Goal: Task Accomplishment & Management: Manage account settings

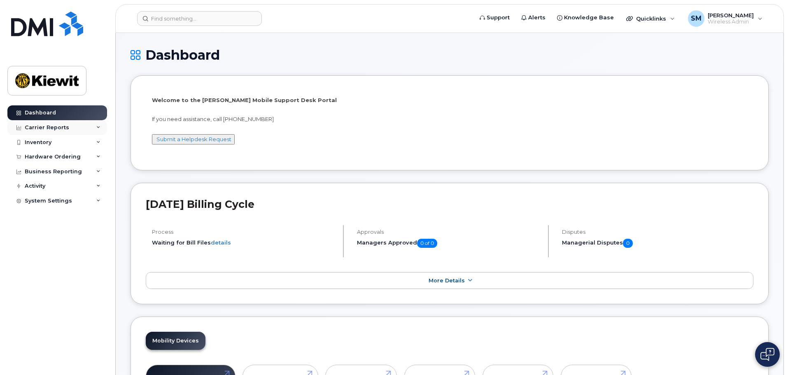
click at [73, 125] on div "Carrier Reports" at bounding box center [57, 127] width 100 height 15
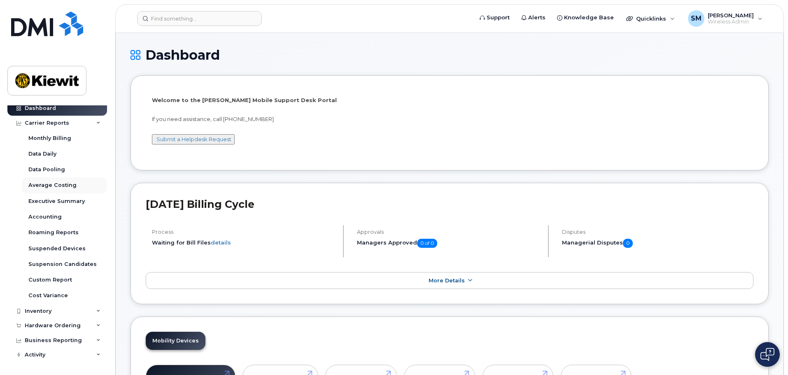
scroll to position [19, 0]
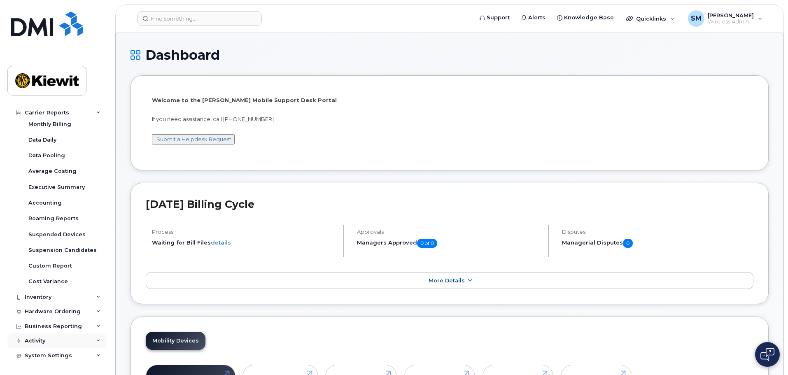
click at [92, 342] on div "Activity" at bounding box center [57, 341] width 100 height 15
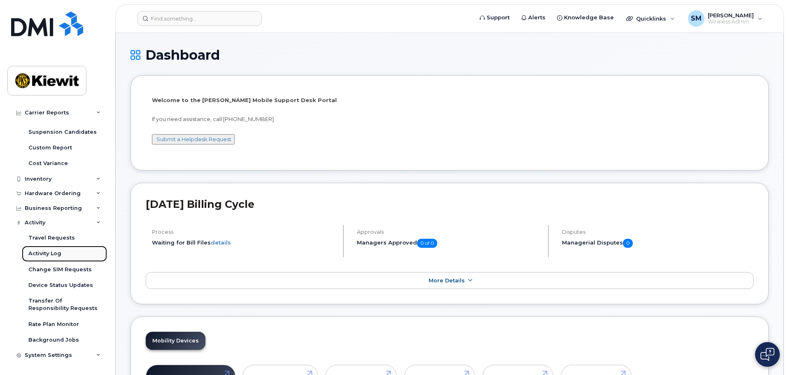
click at [66, 250] on link "Activity Log" at bounding box center [64, 254] width 85 height 16
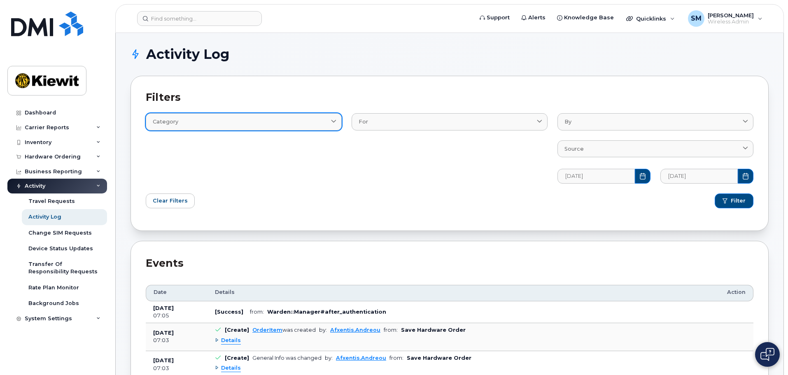
click at [301, 121] on div "Category" at bounding box center [244, 122] width 182 height 8
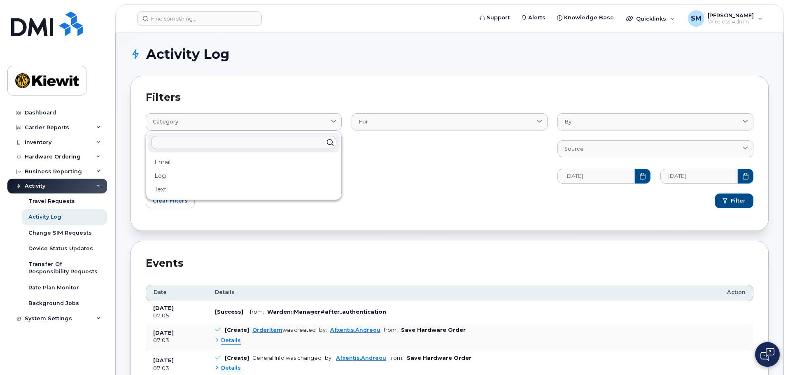
click at [492, 189] on div "Filter" at bounding box center [604, 201] width 309 height 25
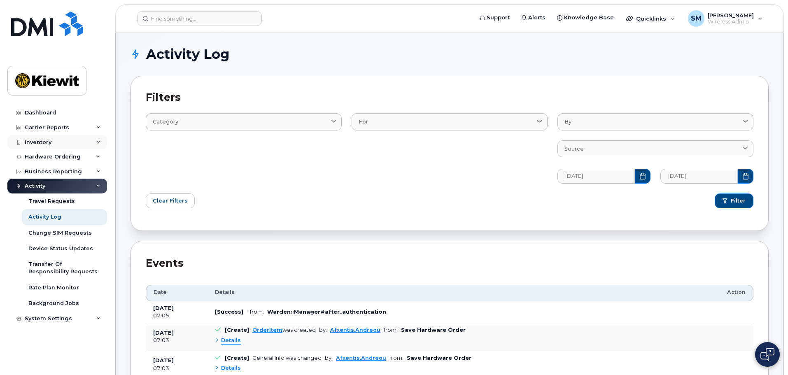
click at [90, 139] on div "Inventory" at bounding box center [57, 142] width 100 height 15
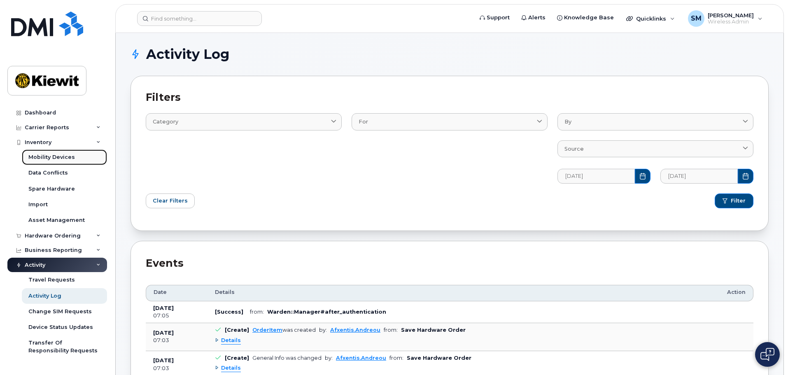
click at [86, 160] on link "Mobility Devices" at bounding box center [64, 158] width 85 height 16
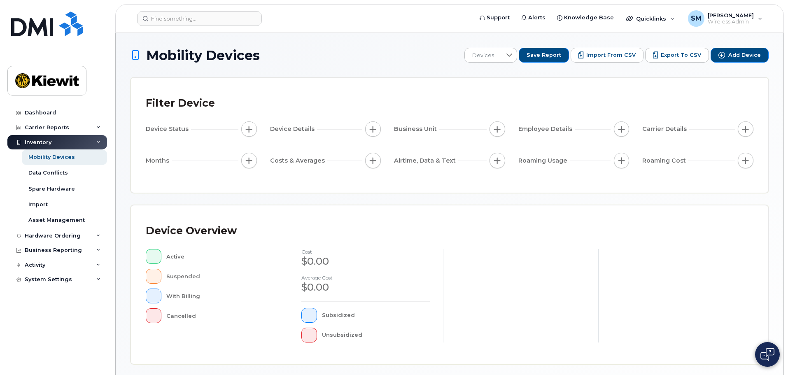
click at [563, 136] on div "Employee Details" at bounding box center [574, 129] width 111 height 16
click at [555, 126] on span "Employee Details" at bounding box center [547, 129] width 56 height 9
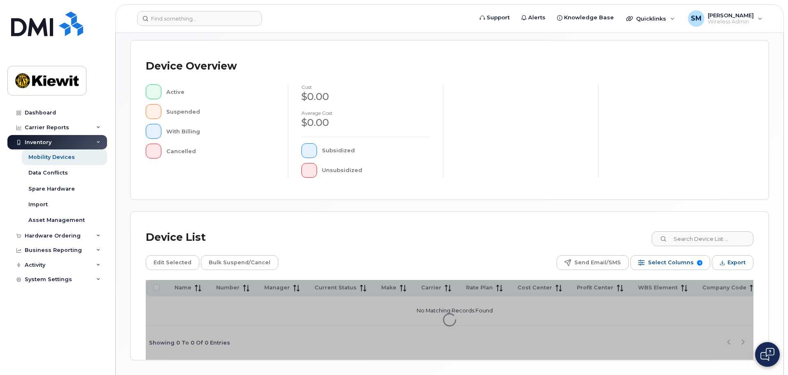
scroll to position [191, 0]
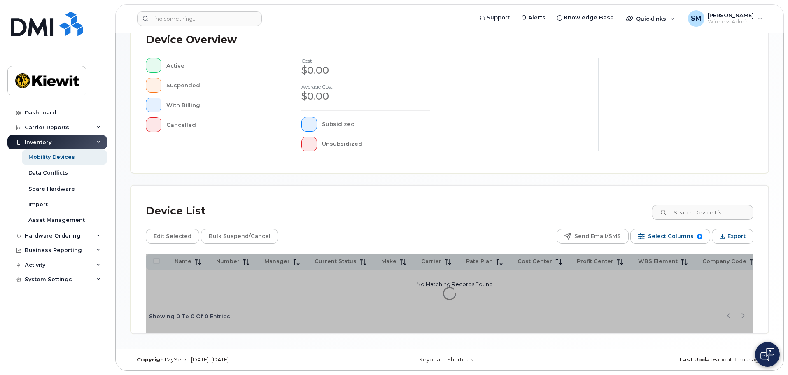
click at [539, 190] on div "Device List Edit Selected Bulk Suspend/Cancel Send Email/SMS Select Columns 9 F…" at bounding box center [450, 260] width 638 height 148
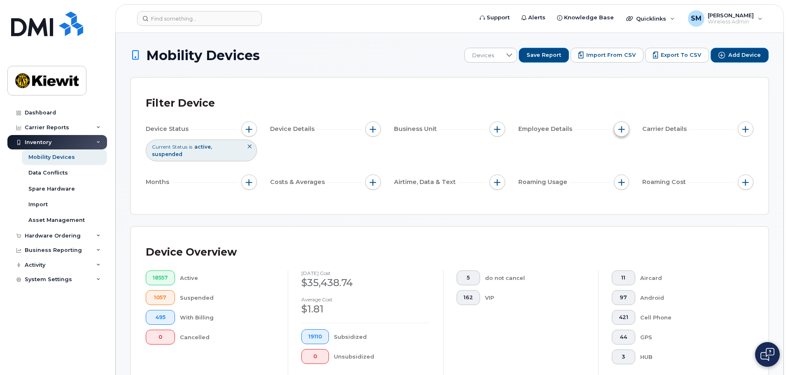
click at [626, 127] on button "button" at bounding box center [622, 129] width 16 height 16
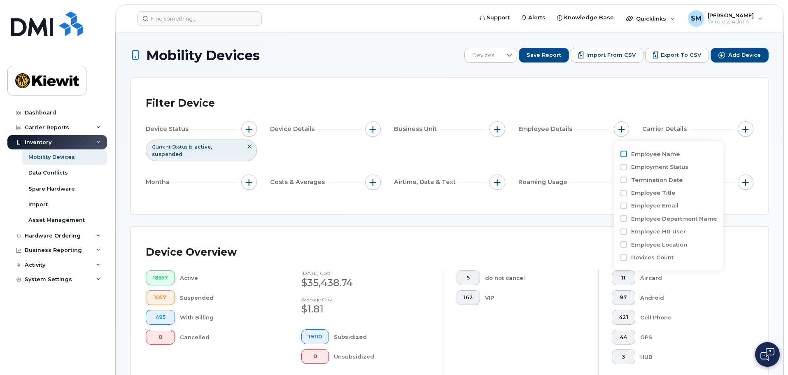
click at [625, 156] on input "Employee Name" at bounding box center [624, 154] width 7 height 7
checkbox input "true"
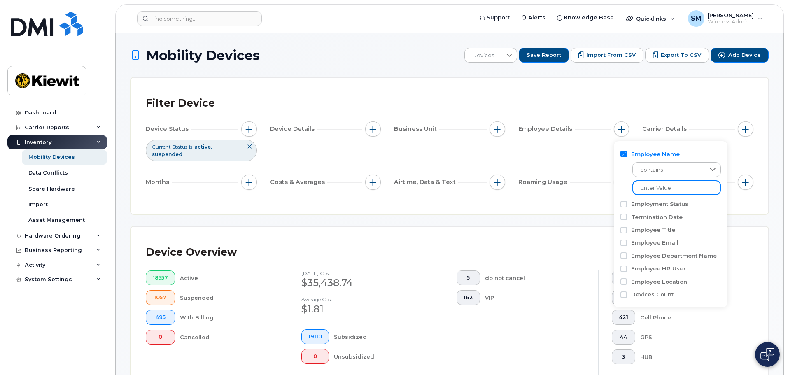
click at [652, 187] on input at bounding box center [677, 187] width 89 height 15
type input "[PERSON_NAME]"
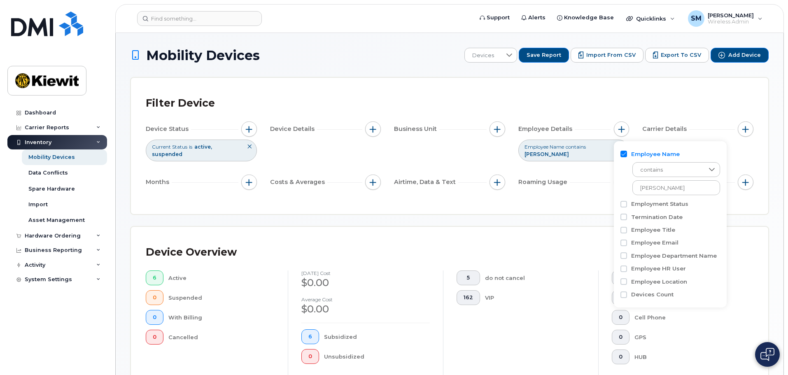
click at [432, 214] on div "Mobility Devices Devices Save Report Import from CSV Export to CSV Add Device F…" at bounding box center [450, 372] width 638 height 649
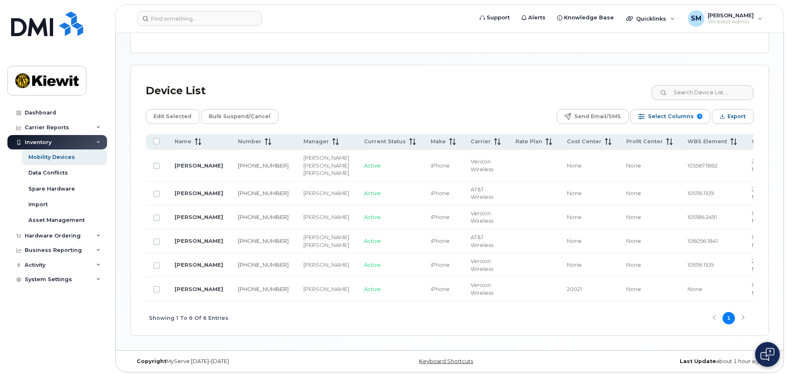
scroll to position [330, 0]
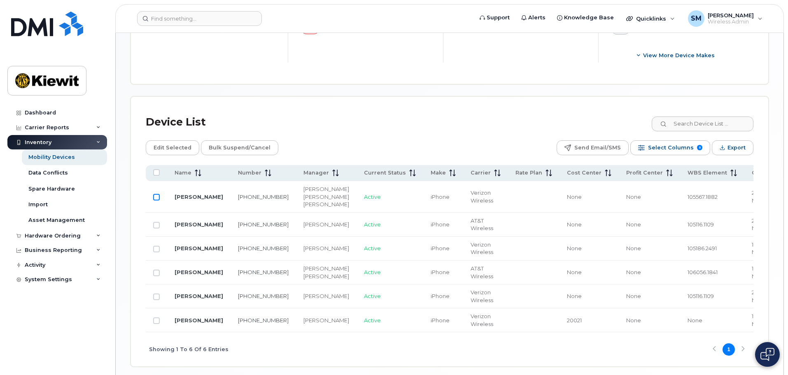
click at [156, 197] on input "Row Unselected" at bounding box center [156, 197] width 7 height 7
click at [158, 198] on input "Row Selected" at bounding box center [156, 197] width 7 height 7
click at [159, 199] on input "Row Unselected" at bounding box center [156, 197] width 7 height 7
checkbox input "true"
click at [468, 97] on div "Device List Edit Selected Bulk Suspend/Cancel Send Email/SMS Select Columns 9 F…" at bounding box center [450, 232] width 638 height 270
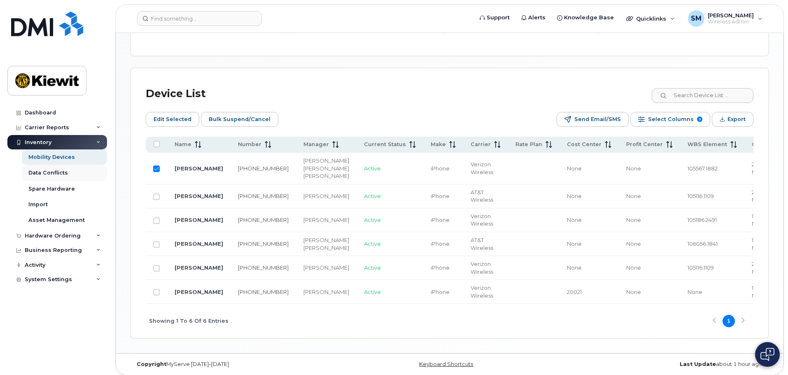
scroll to position [371, 0]
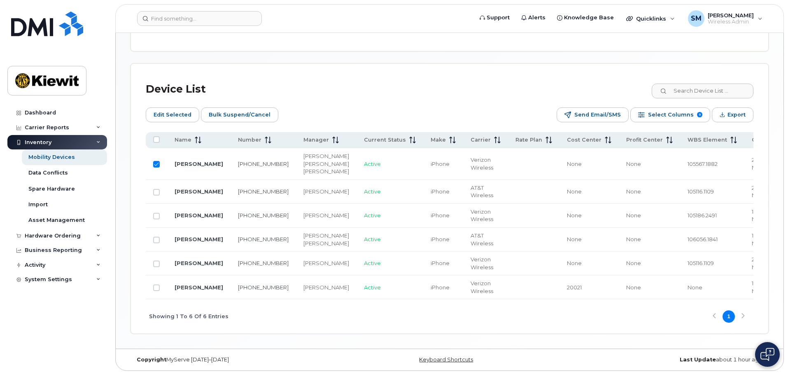
drag, startPoint x: 320, startPoint y: 47, endPoint x: 403, endPoint y: 4, distance: 93.9
click at [320, 47] on div "Mobility Devices Devices Save Report Import from CSV Export to CSV Add Device F…" at bounding box center [450, 9] width 638 height 649
